Goal: Information Seeking & Learning: Understand process/instructions

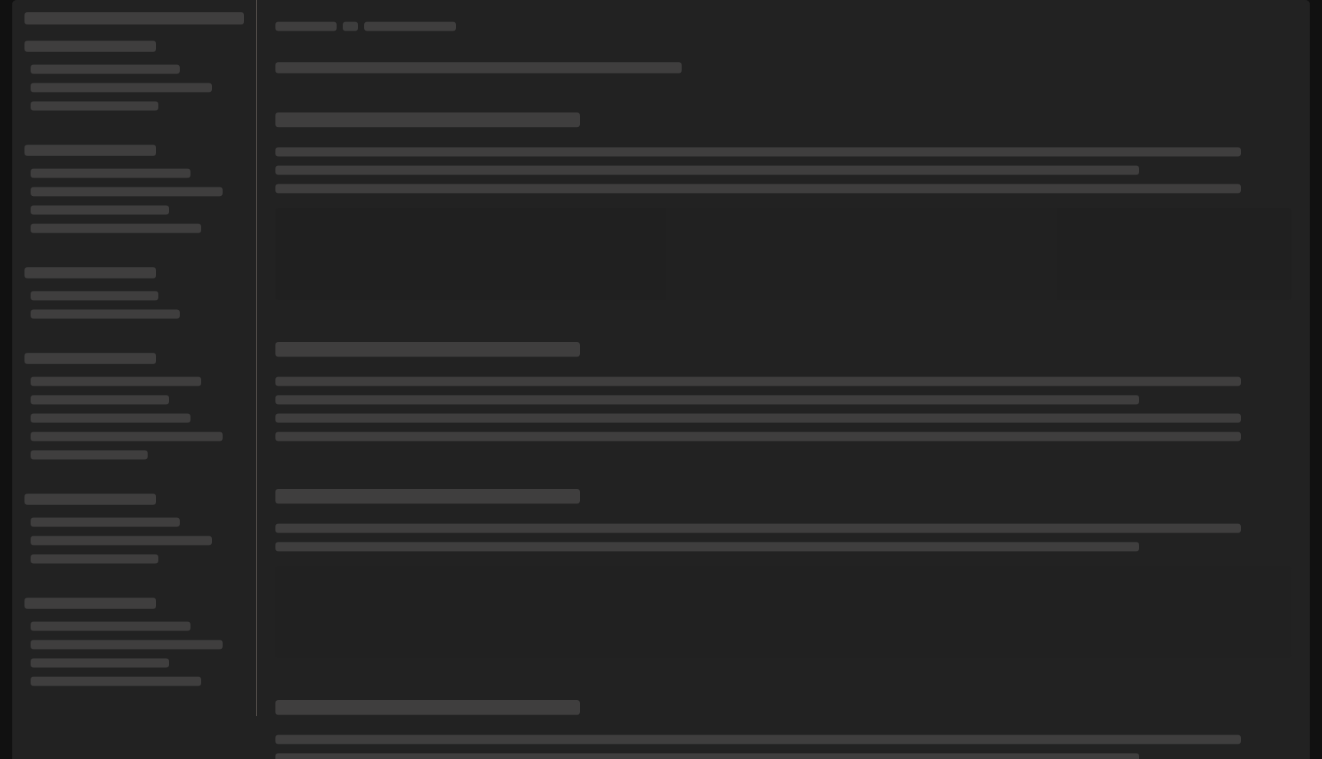
click at [993, 300] on span at bounding box center [783, 254] width 1016 height 92
click at [875, 226] on div at bounding box center [783, 203] width 1016 height 193
click at [980, 32] on div "Default" at bounding box center [606, 21] width 1133 height 31
